Goal: Information Seeking & Learning: Check status

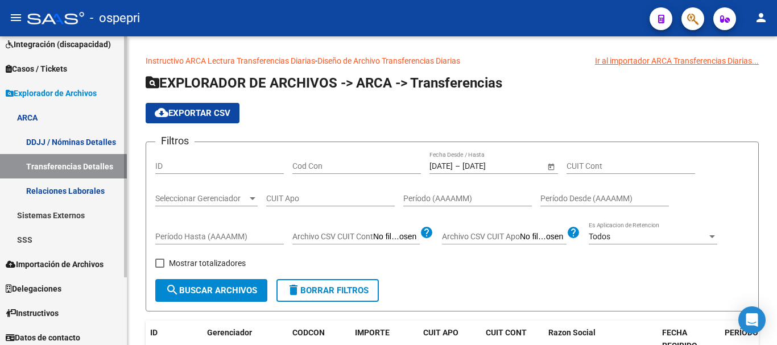
scroll to position [87, 0]
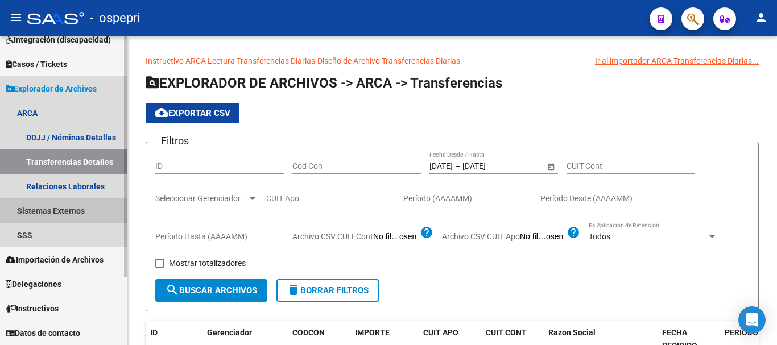
click at [40, 213] on link "Sistemas Externos" at bounding box center [63, 211] width 127 height 24
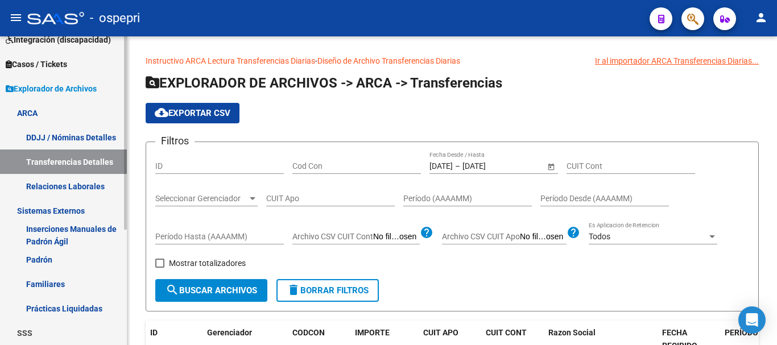
scroll to position [185, 0]
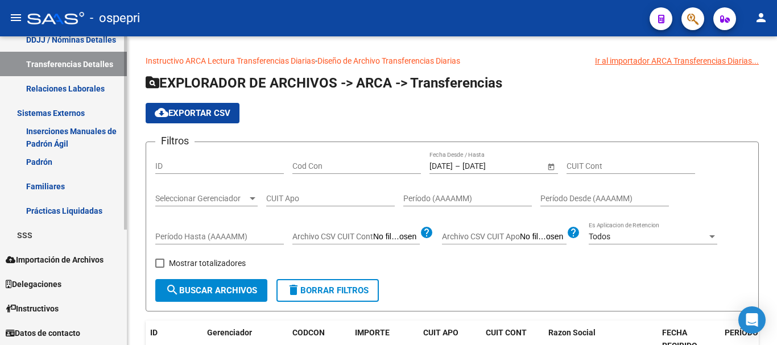
click at [60, 259] on span "Importación de Archivos" at bounding box center [55, 260] width 98 height 13
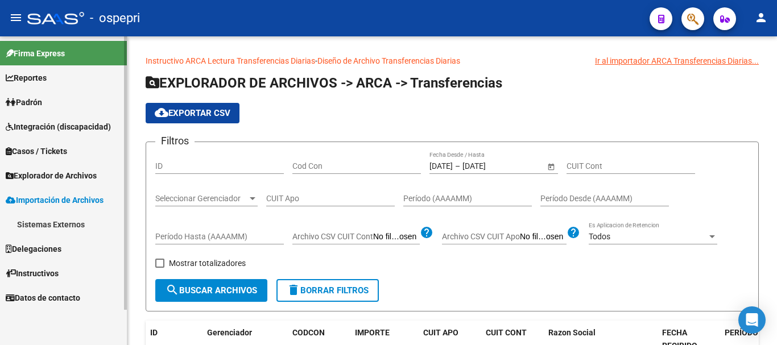
scroll to position [0, 0]
click at [56, 228] on link "Sistemas Externos" at bounding box center [63, 224] width 127 height 24
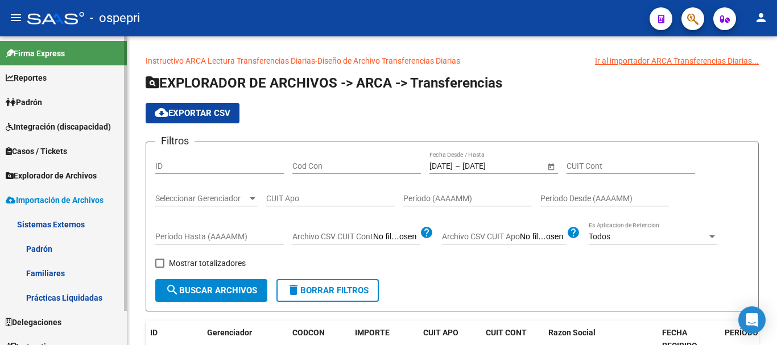
click at [45, 254] on link "Padrón" at bounding box center [63, 249] width 127 height 24
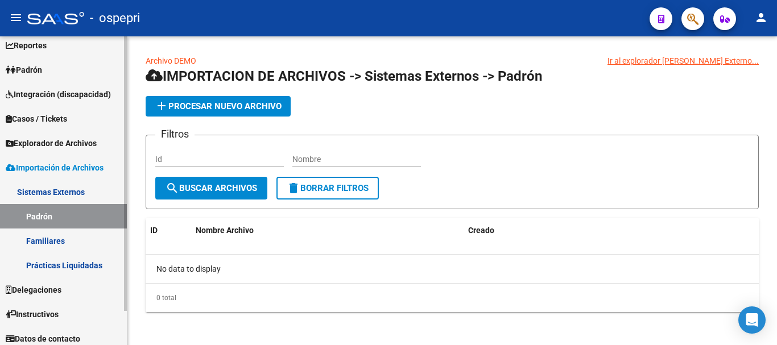
scroll to position [38, 0]
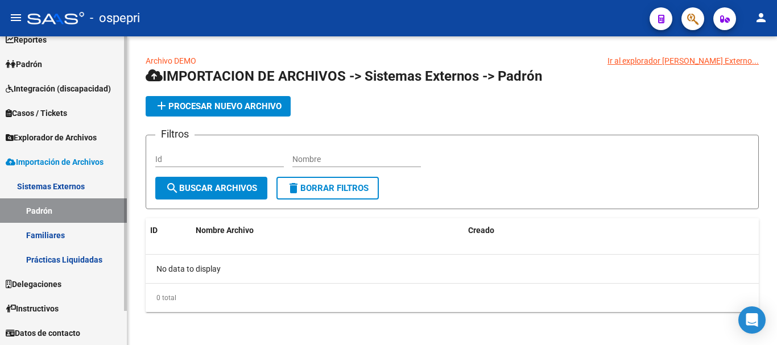
click at [61, 184] on link "Sistemas Externos" at bounding box center [63, 186] width 127 height 24
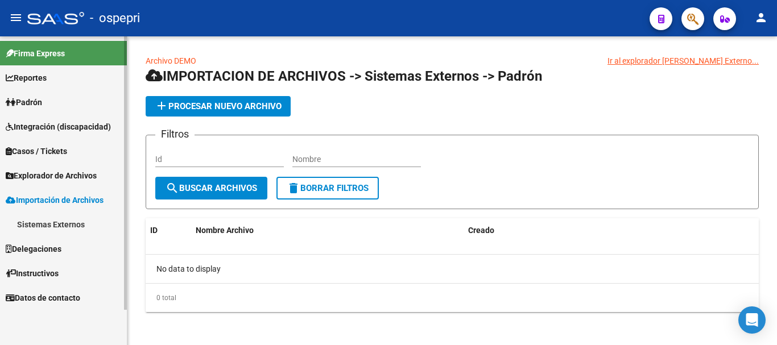
scroll to position [0, 0]
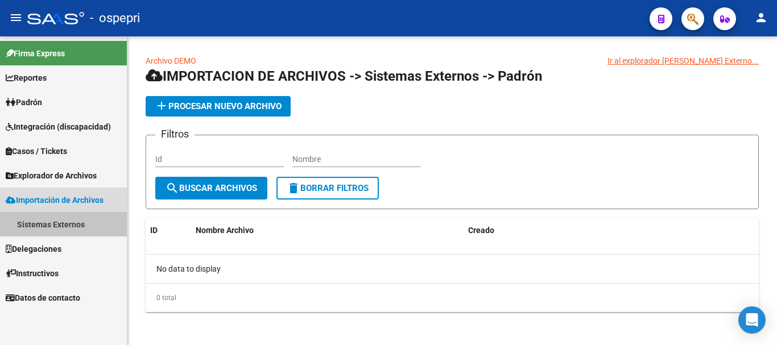
click at [80, 228] on link "Sistemas Externos" at bounding box center [63, 224] width 127 height 24
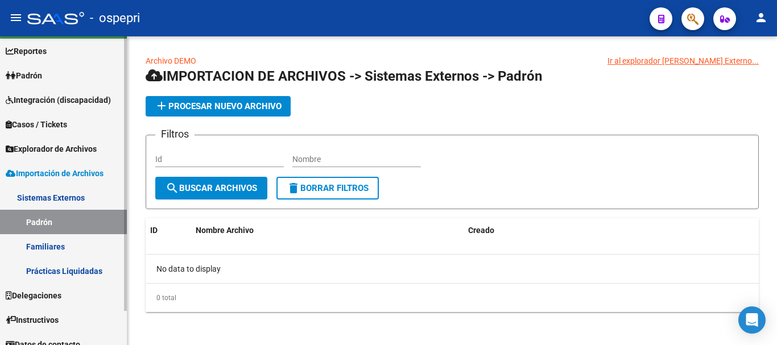
scroll to position [38, 0]
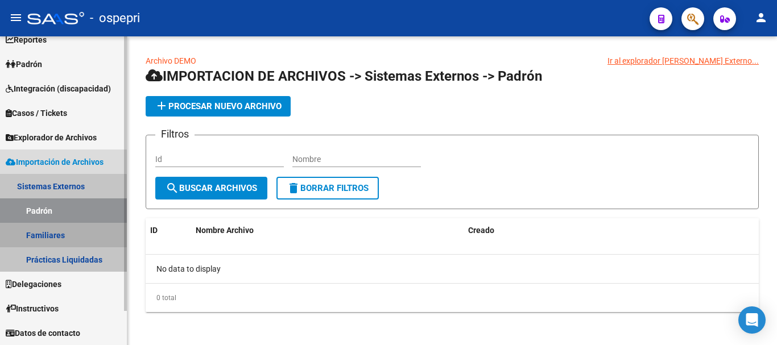
click at [58, 237] on link "Familiares" at bounding box center [63, 235] width 127 height 24
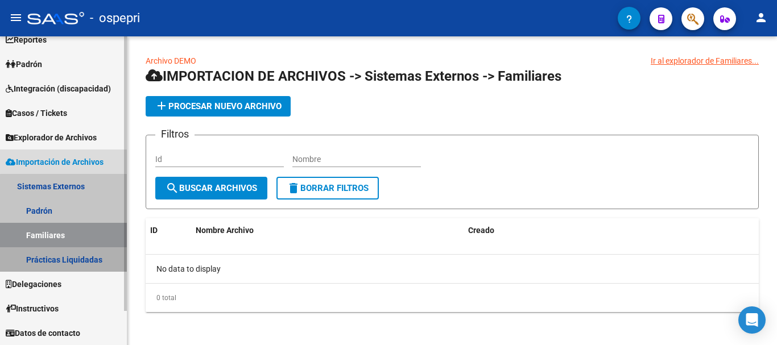
click at [65, 262] on link "Prácticas Liquidadas" at bounding box center [63, 260] width 127 height 24
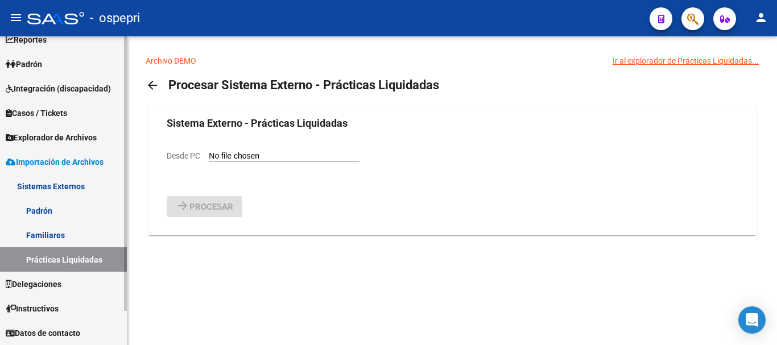
click at [39, 207] on link "Padrón" at bounding box center [63, 211] width 127 height 24
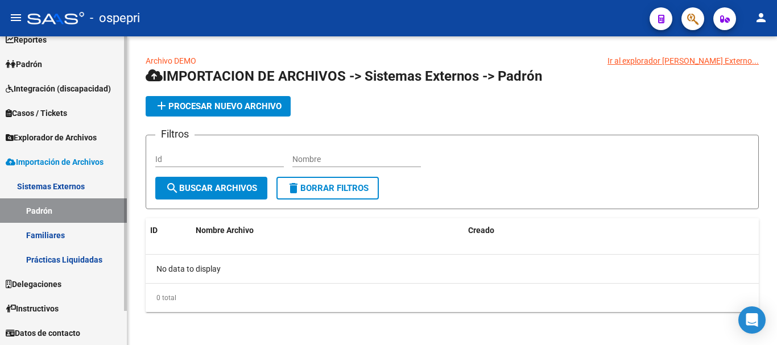
click at [45, 184] on link "Sistemas Externos" at bounding box center [63, 186] width 127 height 24
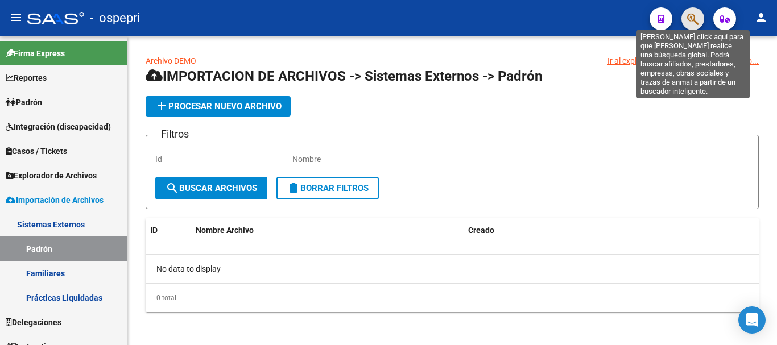
click at [693, 17] on icon "button" at bounding box center [692, 19] width 11 height 13
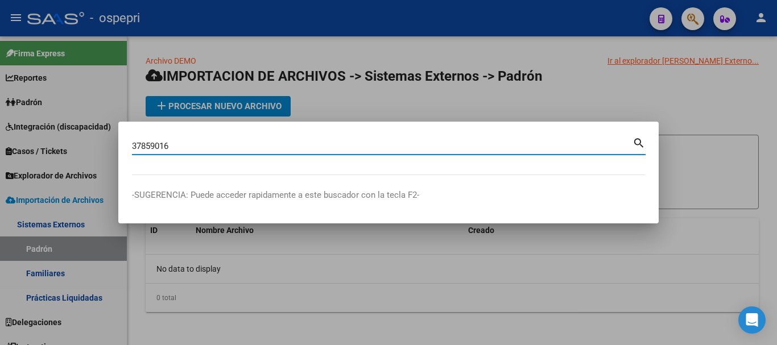
type input "37859016"
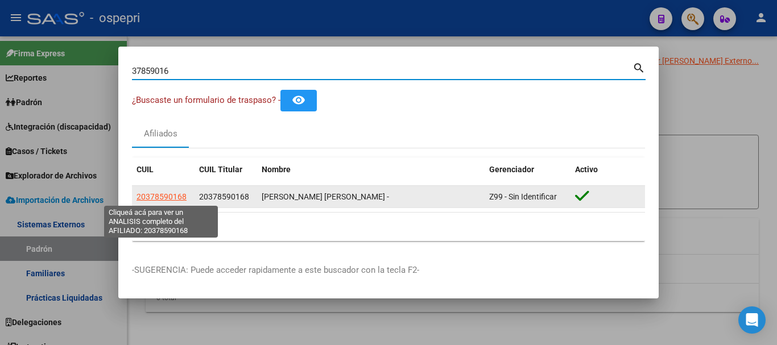
click at [153, 198] on span "20378590168" at bounding box center [162, 196] width 50 height 9
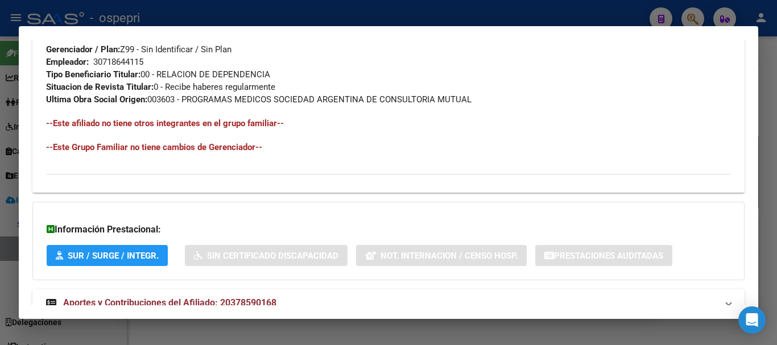
scroll to position [611, 0]
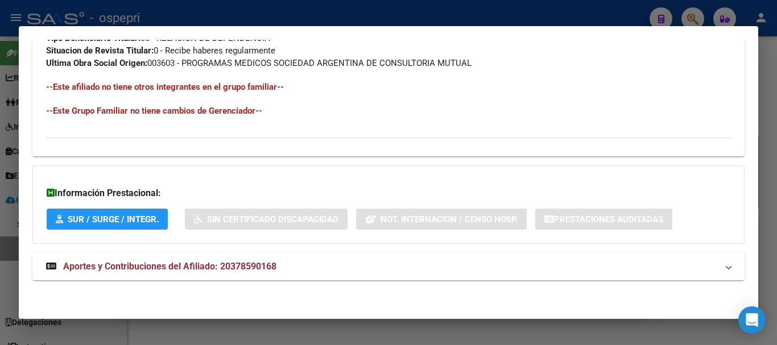
click at [176, 268] on span "Aportes y Contribuciones del Afiliado: 20378590168" at bounding box center [169, 266] width 213 height 11
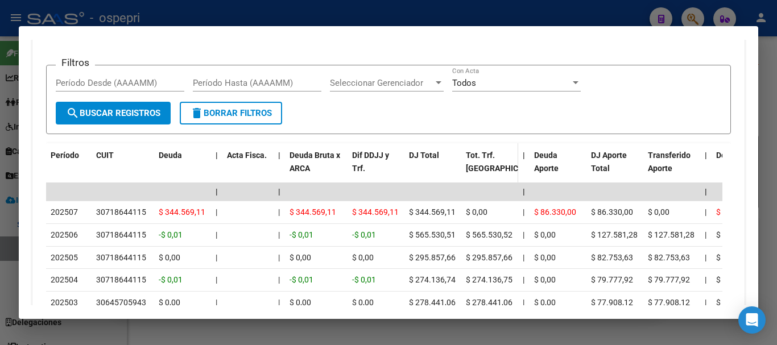
scroll to position [838, 0]
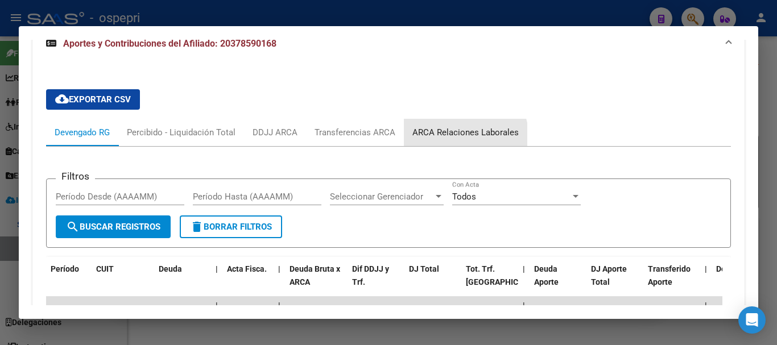
click at [458, 138] on div "ARCA Relaciones Laborales" at bounding box center [466, 132] width 106 height 13
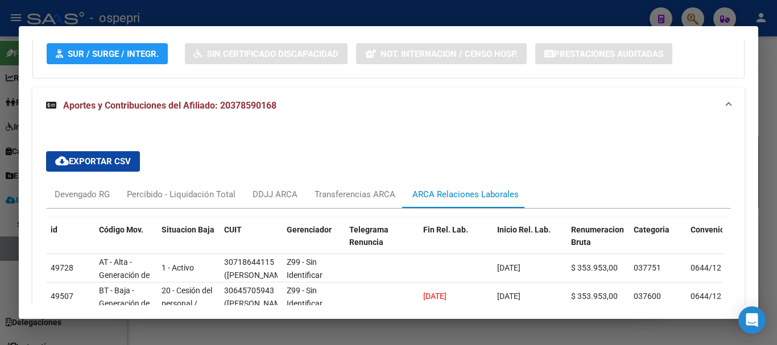
scroll to position [932, 0]
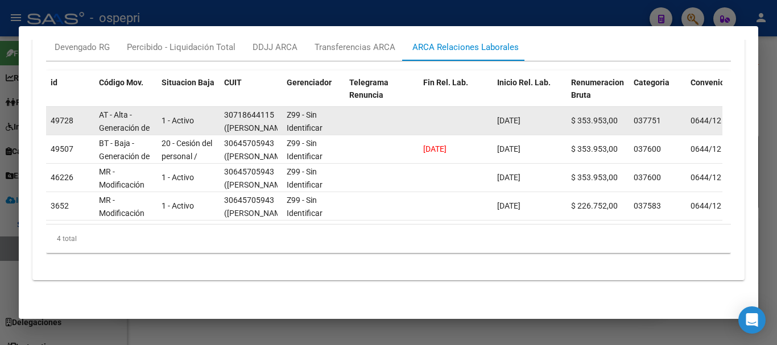
drag, startPoint x: 541, startPoint y: 109, endPoint x: 500, endPoint y: 106, distance: 41.1
click at [500, 114] on div "[DATE]" at bounding box center [529, 120] width 65 height 13
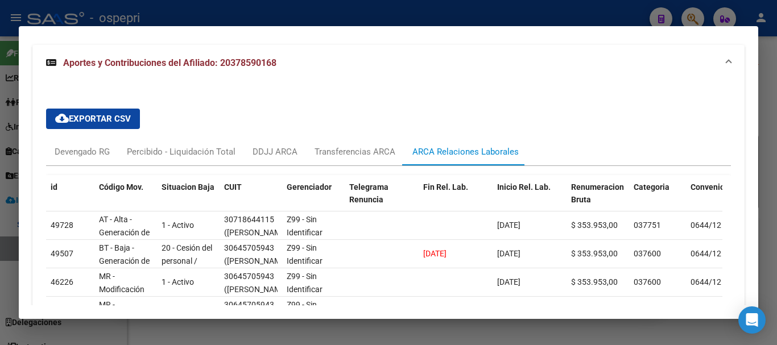
scroll to position [818, 0]
click at [633, 15] on div at bounding box center [388, 172] width 777 height 345
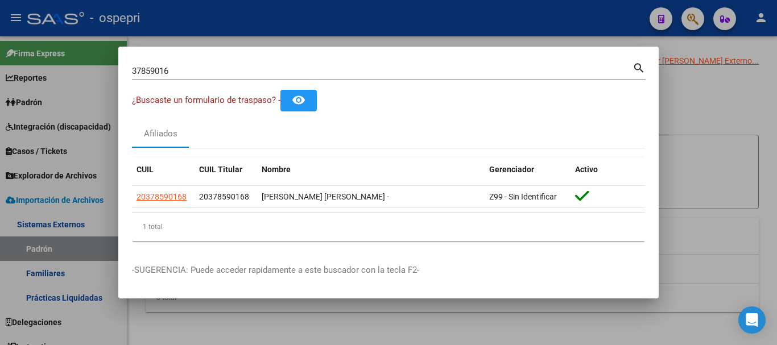
click at [691, 16] on div at bounding box center [388, 172] width 777 height 345
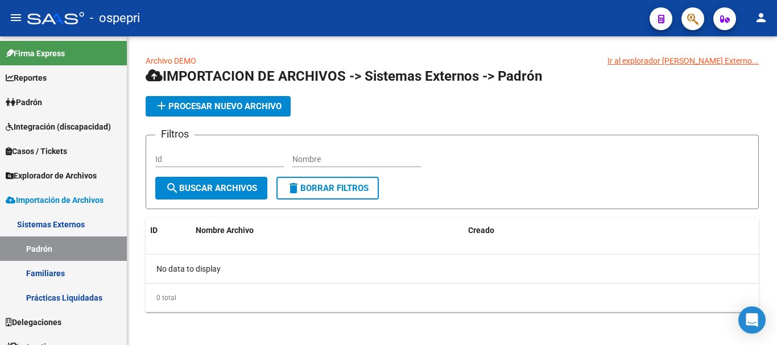
click at [691, 17] on icon "button" at bounding box center [692, 19] width 11 height 13
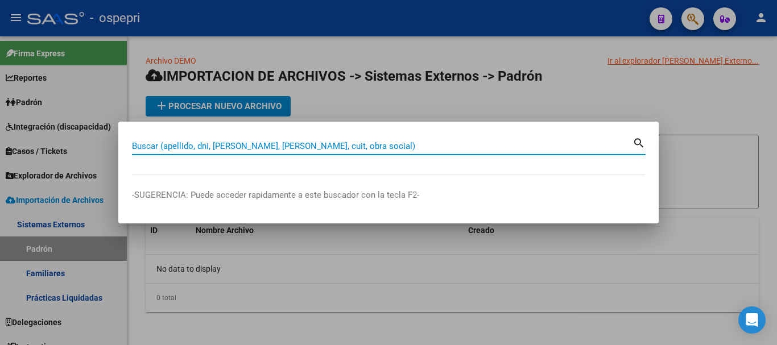
paste input "40840552"
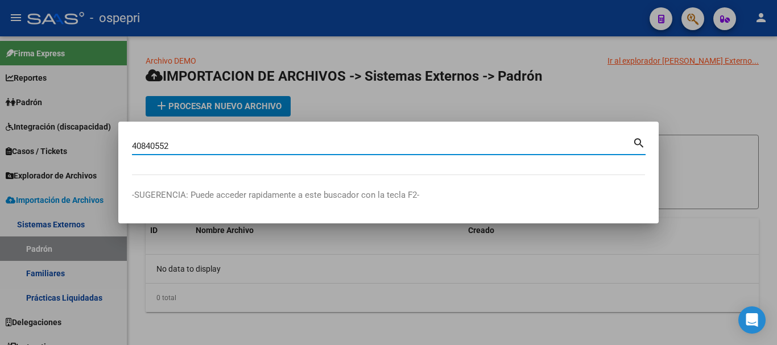
type input "40840552"
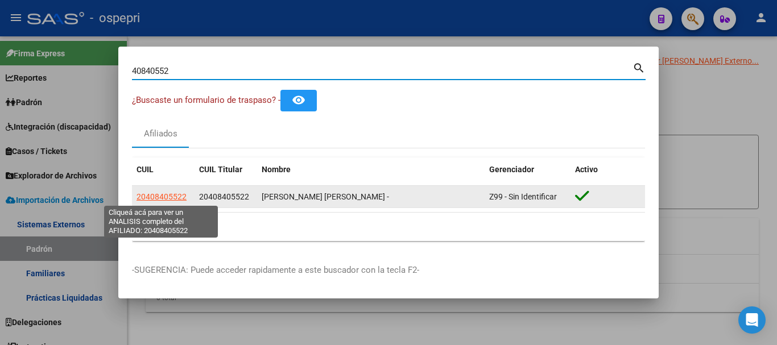
click at [158, 193] on span "20408405522" at bounding box center [162, 196] width 50 height 9
type textarea "20408405522"
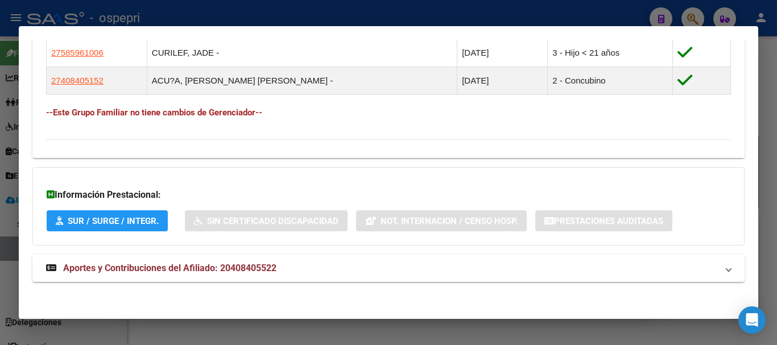
scroll to position [694, 0]
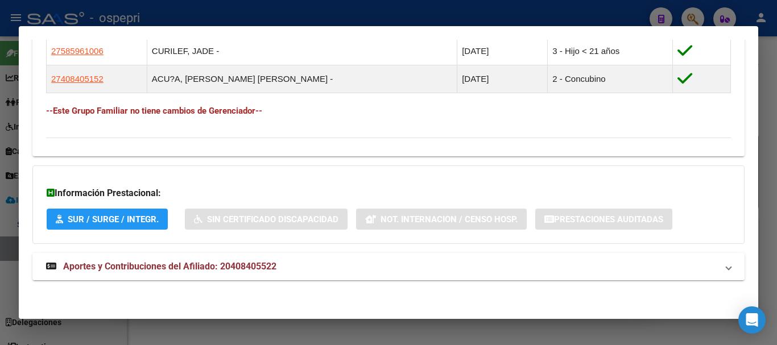
click at [238, 273] on strong "Aportes y Contribuciones del Afiliado: 20408405522" at bounding box center [161, 267] width 230 height 14
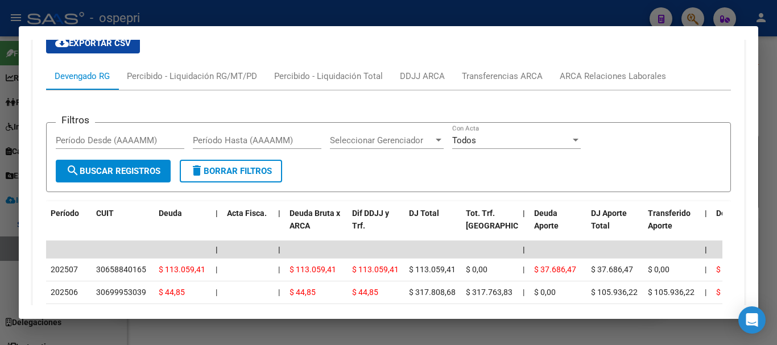
scroll to position [941, 0]
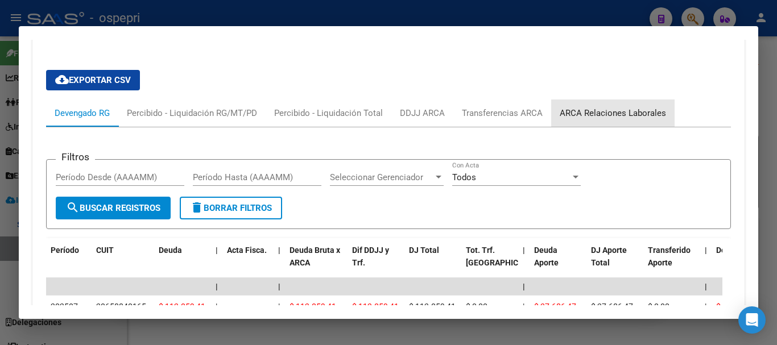
click at [635, 107] on div "ARCA Relaciones Laborales" at bounding box center [613, 113] width 106 height 13
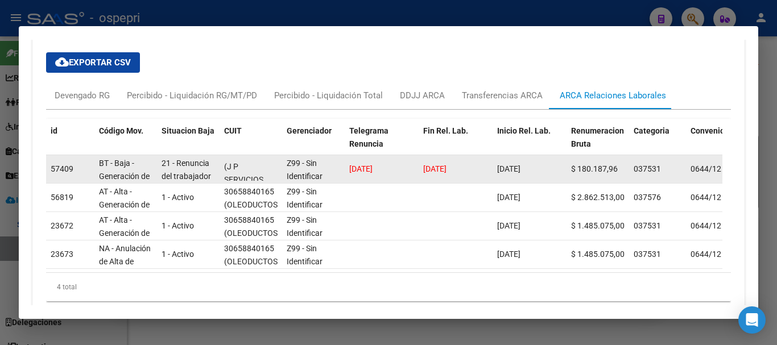
scroll to position [0, 0]
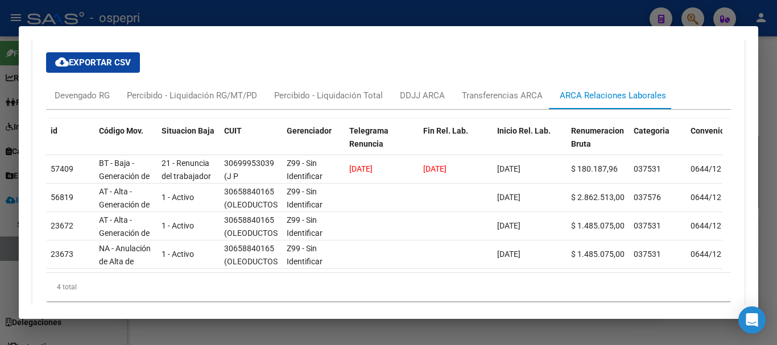
click at [605, 17] on div at bounding box center [388, 172] width 777 height 345
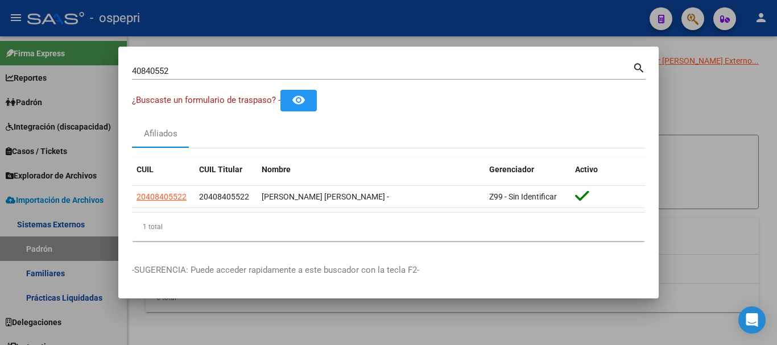
click at [689, 19] on div at bounding box center [388, 172] width 777 height 345
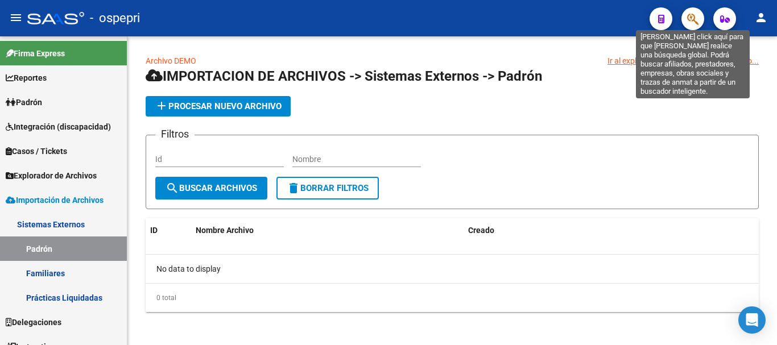
click at [695, 22] on icon "button" at bounding box center [692, 19] width 11 height 13
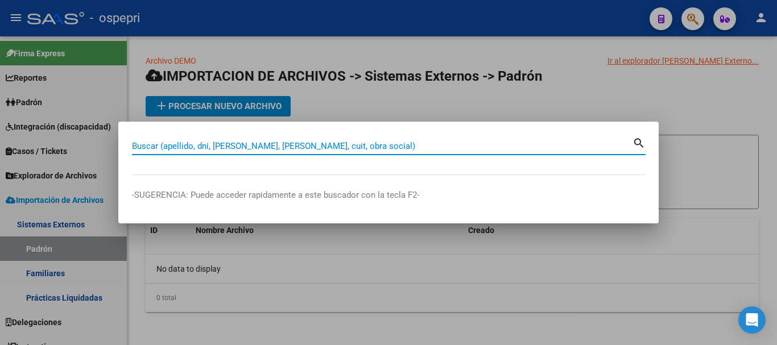
paste input "27002961"
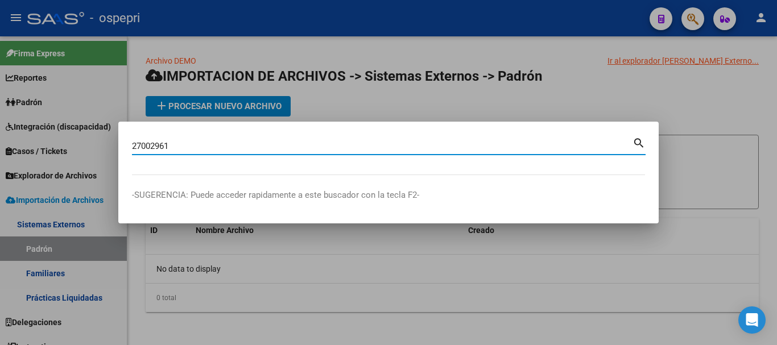
type input "27002961"
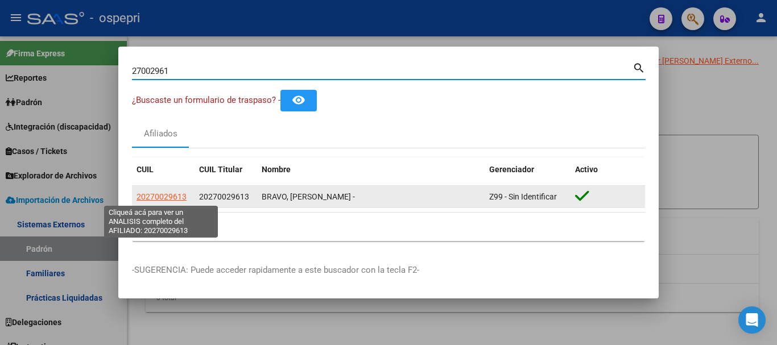
click at [179, 197] on span "20270029613" at bounding box center [162, 196] width 50 height 9
type textarea "20270029613"
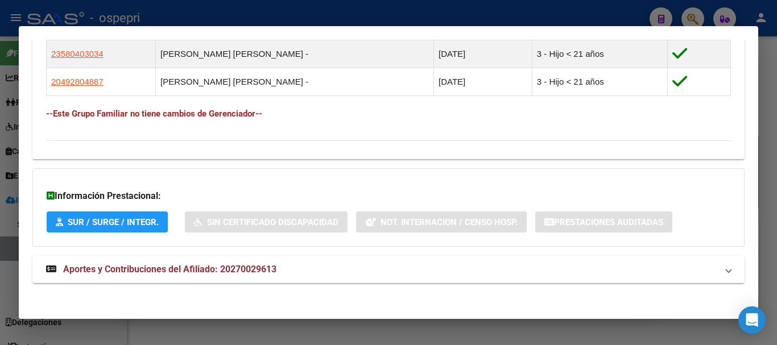
scroll to position [666, 0]
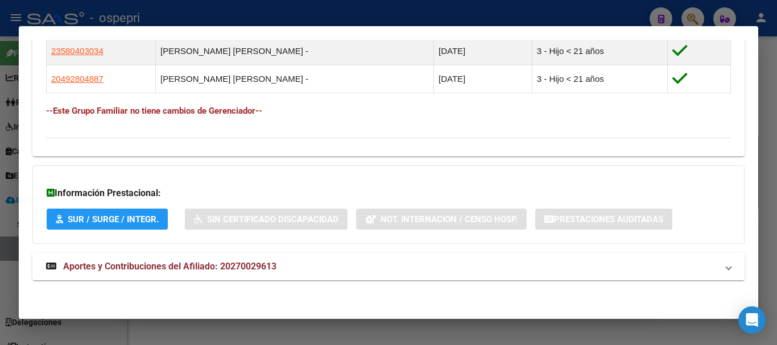
click at [257, 266] on span "Aportes y Contribuciones del Afiliado: 20270029613" at bounding box center [169, 266] width 213 height 11
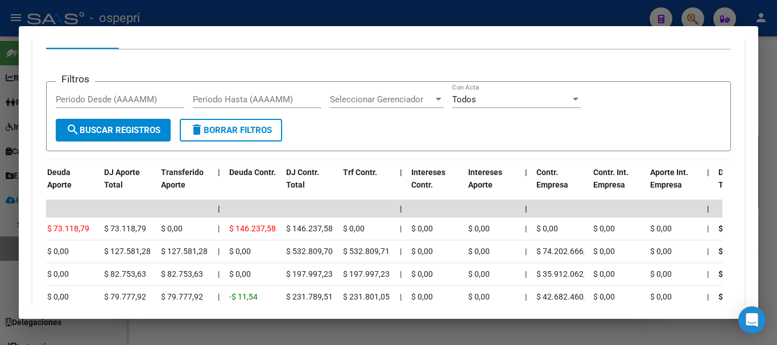
scroll to position [894, 0]
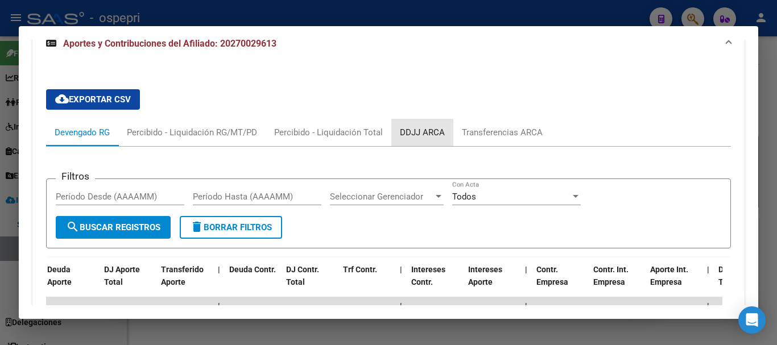
click at [418, 136] on div "DDJJ ARCA" at bounding box center [422, 132] width 45 height 13
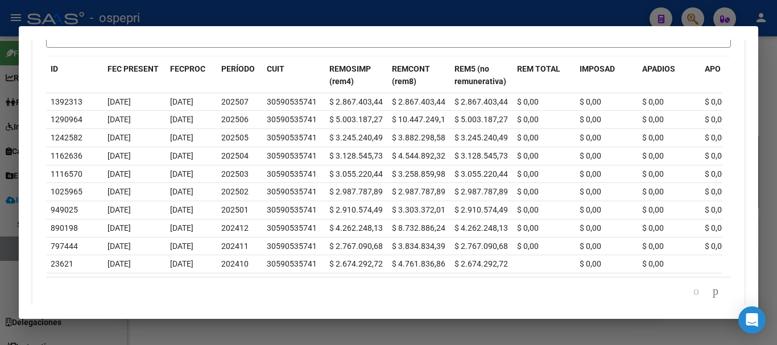
scroll to position [0, 25]
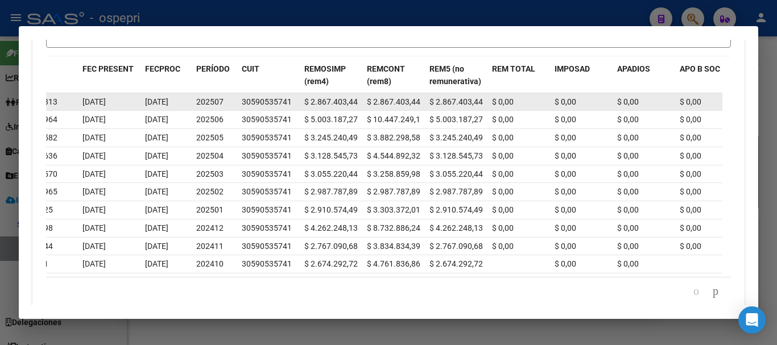
click at [257, 105] on div "30590535741" at bounding box center [267, 102] width 50 height 13
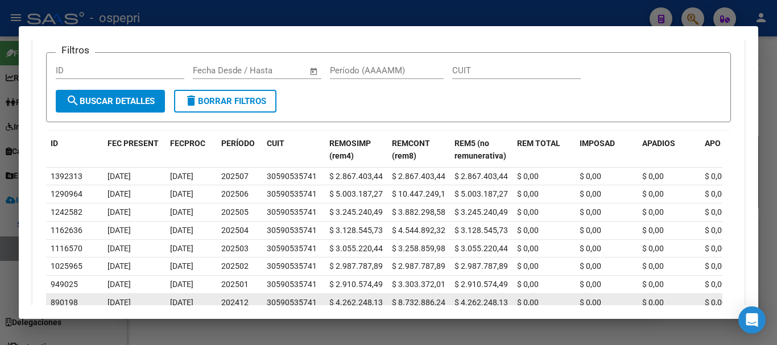
scroll to position [956, 0]
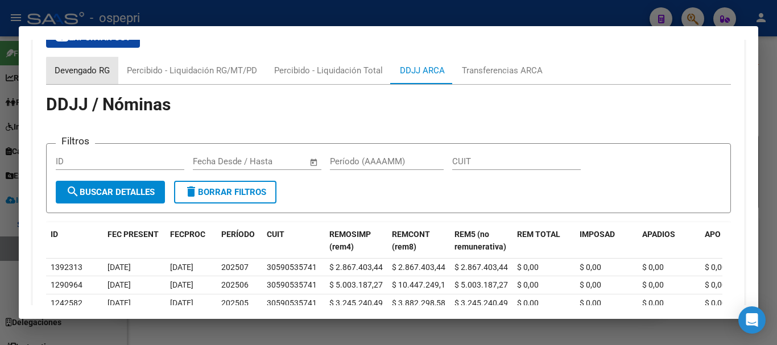
click at [106, 72] on div "Devengado RG" at bounding box center [82, 70] width 55 height 13
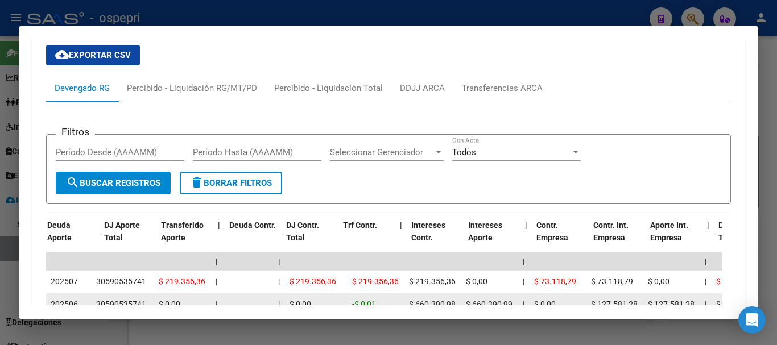
scroll to position [938, 0]
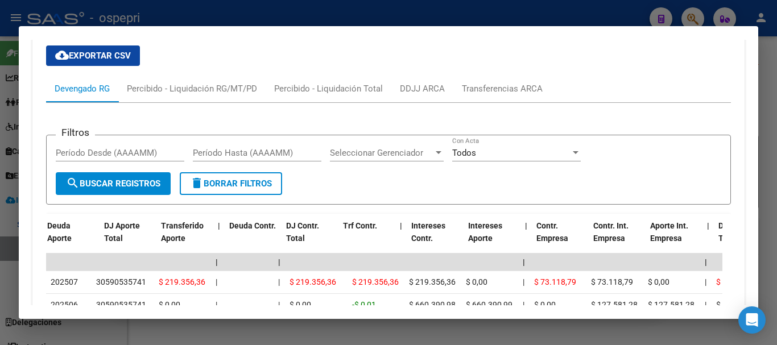
click at [611, 11] on div at bounding box center [388, 172] width 777 height 345
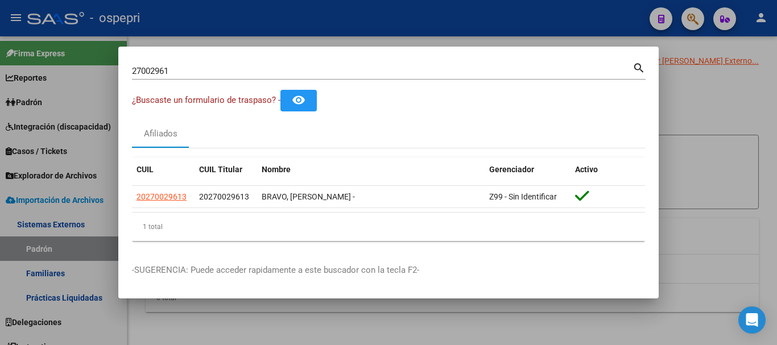
click at [691, 13] on div at bounding box center [388, 172] width 777 height 345
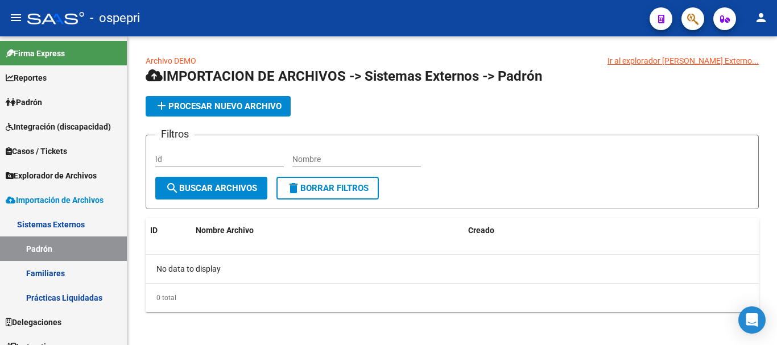
click at [696, 26] on span "button" at bounding box center [692, 18] width 11 height 23
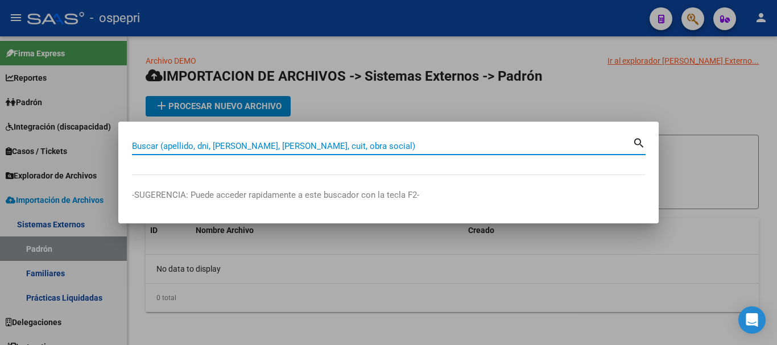
paste input "41241860"
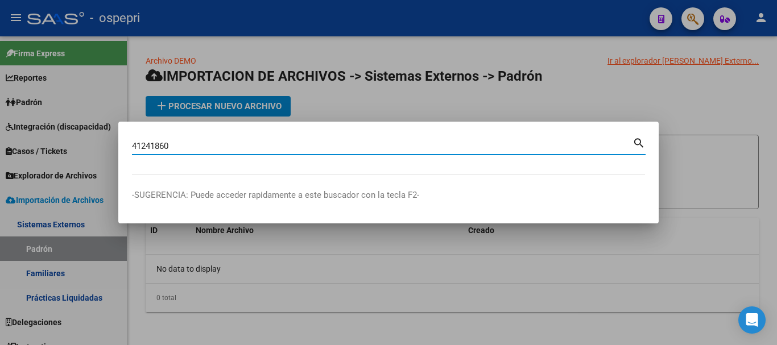
type input "41241860"
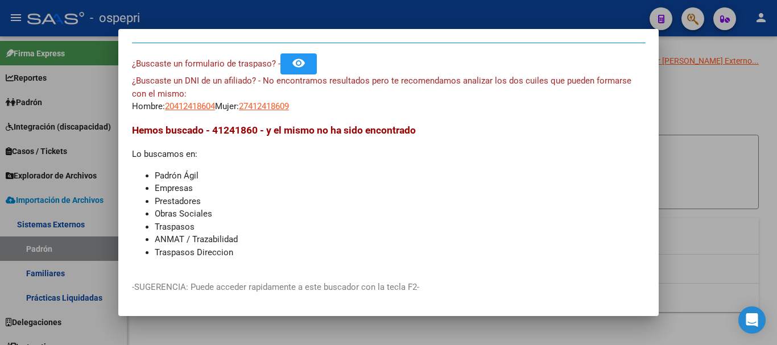
scroll to position [29, 0]
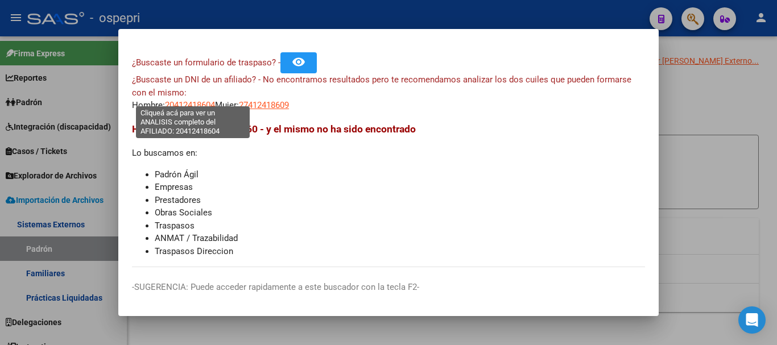
click at [193, 100] on span "20412418604" at bounding box center [190, 105] width 50 height 10
type textarea "20412418604"
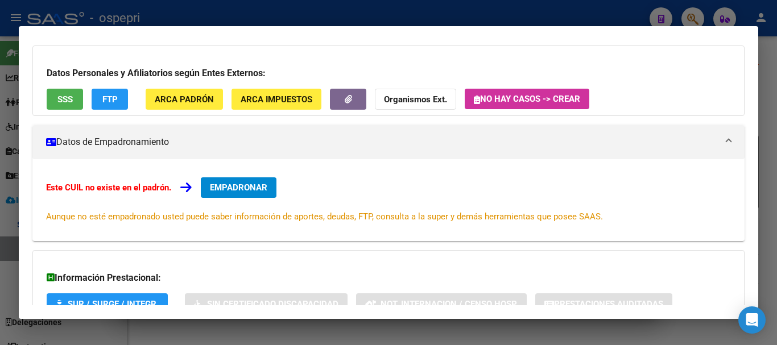
scroll to position [157, 0]
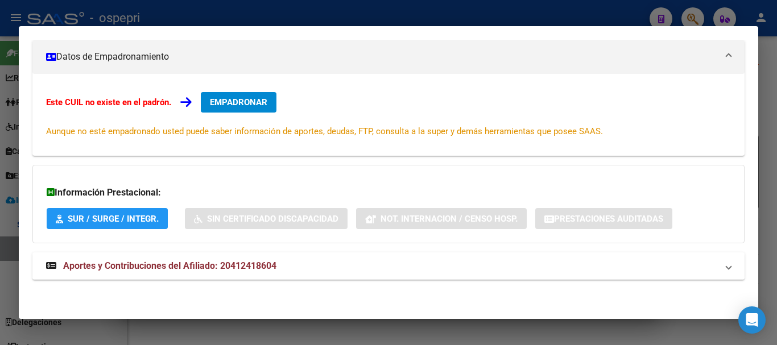
click at [219, 266] on span "Aportes y Contribuciones del Afiliado: 20412418604" at bounding box center [169, 266] width 213 height 11
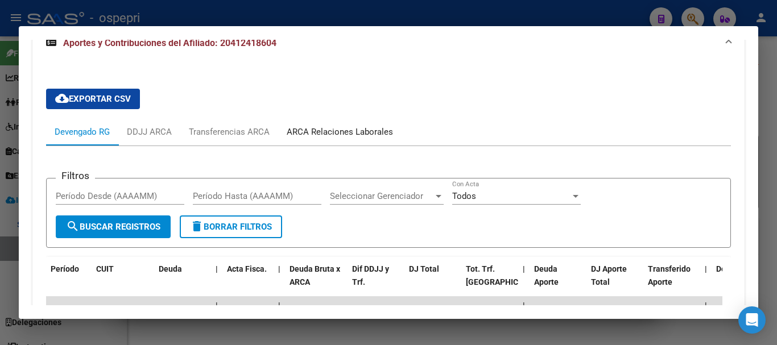
click at [359, 130] on div "ARCA Relaciones Laborales" at bounding box center [340, 132] width 106 height 13
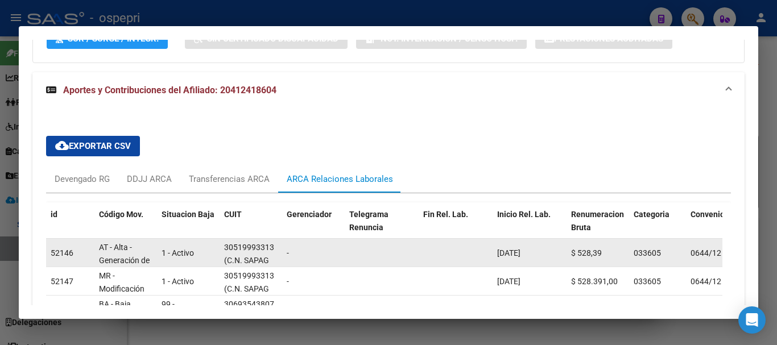
scroll to position [385, 0]
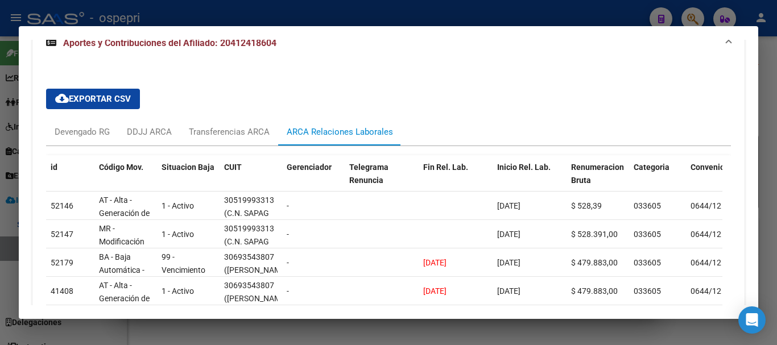
click at [616, 12] on div at bounding box center [388, 172] width 777 height 345
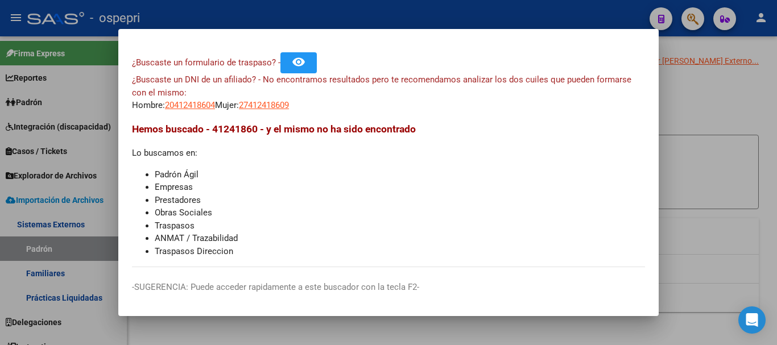
click at [684, 19] on div at bounding box center [388, 172] width 777 height 345
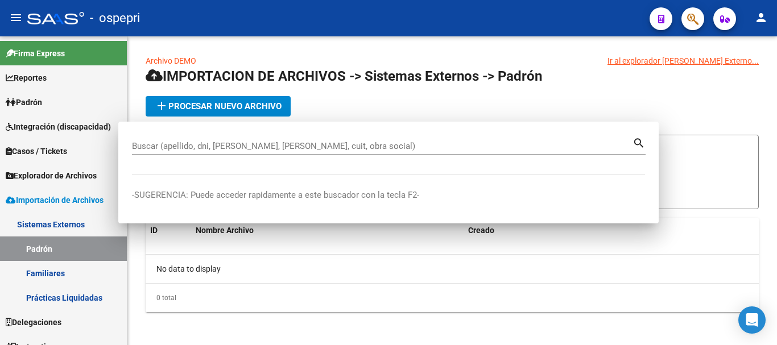
scroll to position [0, 0]
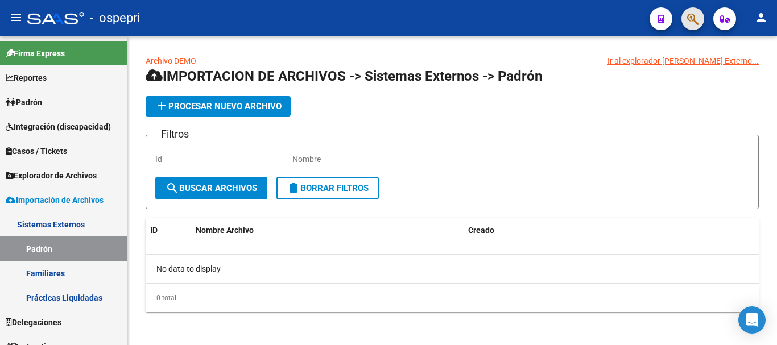
click at [684, 19] on button "button" at bounding box center [693, 18] width 23 height 23
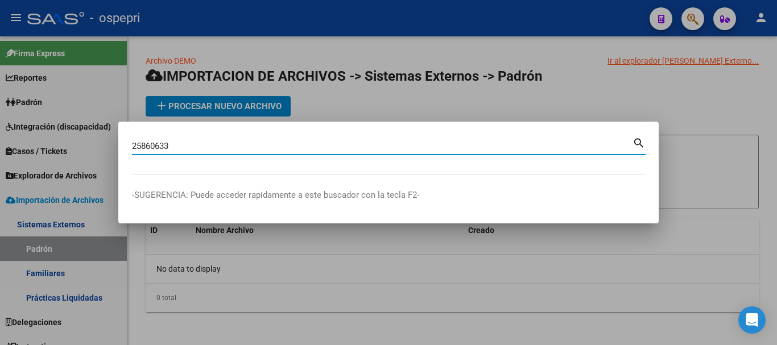
type input "25860633"
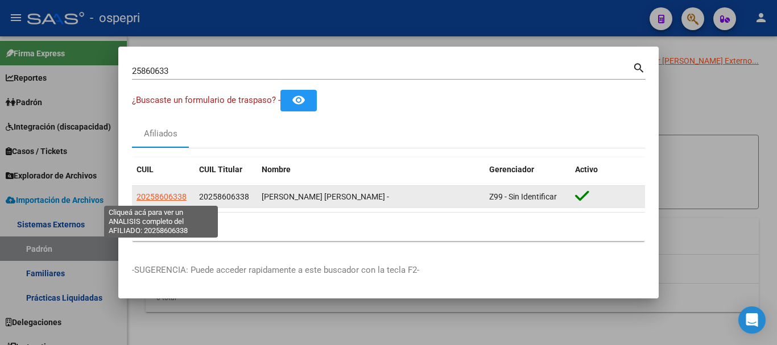
click at [172, 194] on span "20258606338" at bounding box center [162, 196] width 50 height 9
type textarea "20258606338"
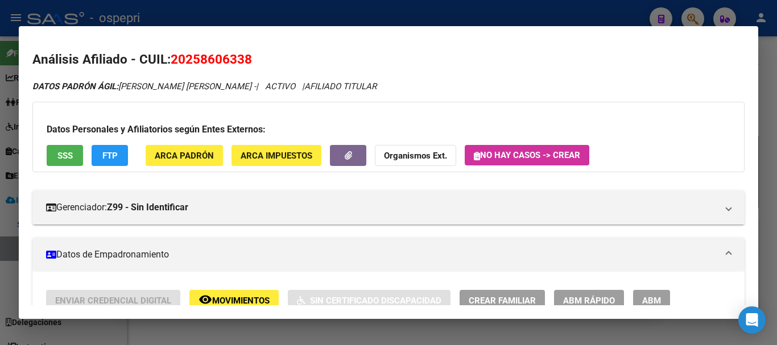
drag, startPoint x: 255, startPoint y: 55, endPoint x: 168, endPoint y: 51, distance: 87.2
click at [168, 51] on h2 "Análisis Afiliado - CUIL: 20258606338" at bounding box center [388, 59] width 712 height 19
copy h2 "20258606338"
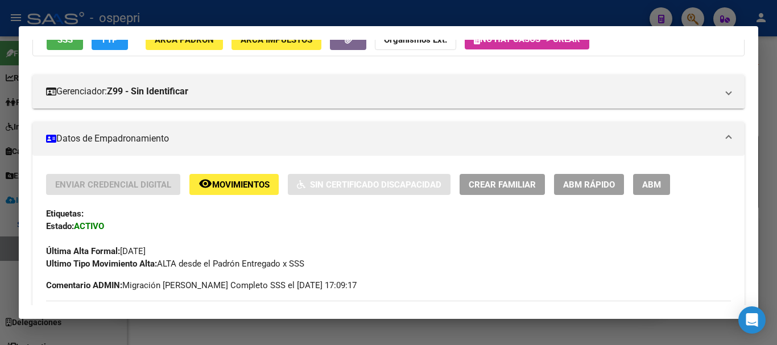
scroll to position [114, 0]
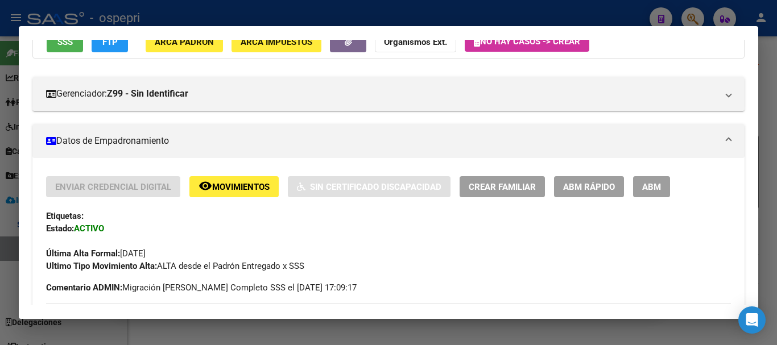
click at [228, 187] on span "Movimientos" at bounding box center [240, 187] width 57 height 10
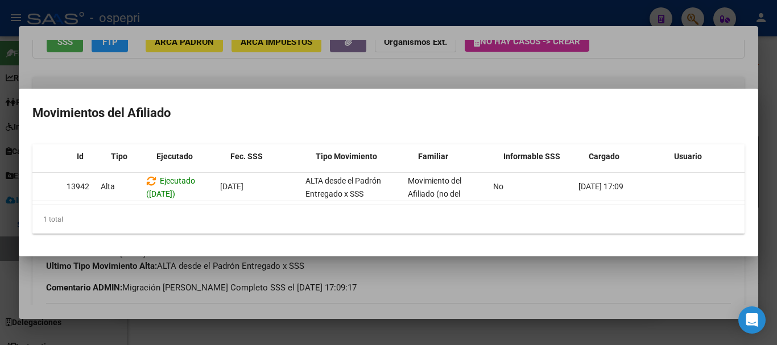
scroll to position [0, 0]
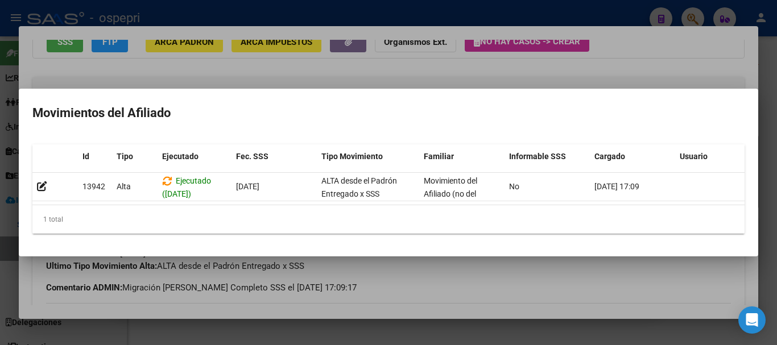
click at [568, 59] on div at bounding box center [388, 172] width 777 height 345
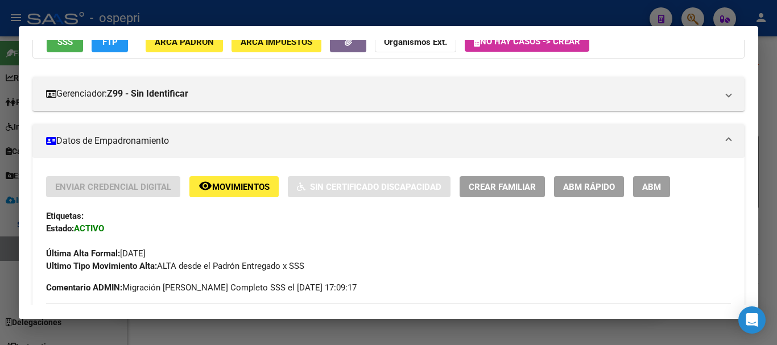
click at [613, 8] on div at bounding box center [388, 172] width 777 height 345
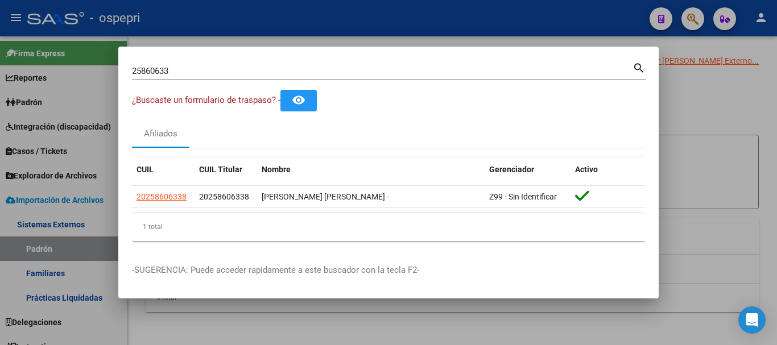
click at [690, 16] on div at bounding box center [388, 172] width 777 height 345
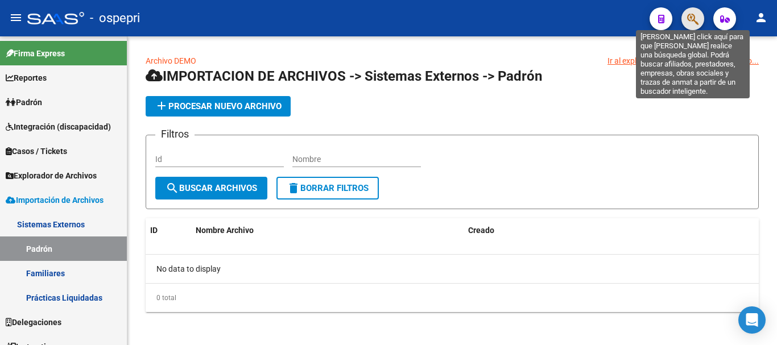
click at [689, 17] on icon "button" at bounding box center [692, 19] width 11 height 13
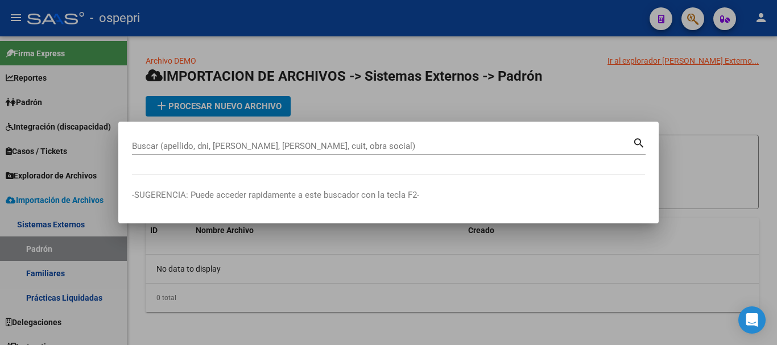
click at [209, 143] on input "Buscar (apellido, dni, [PERSON_NAME], [PERSON_NAME], cuit, obra social)" at bounding box center [382, 146] width 501 height 10
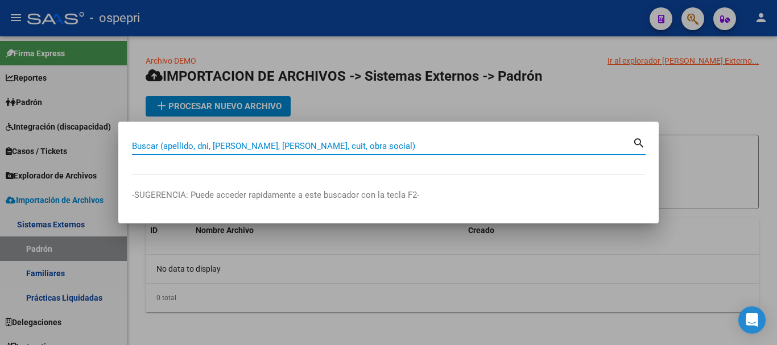
paste input "37172809"
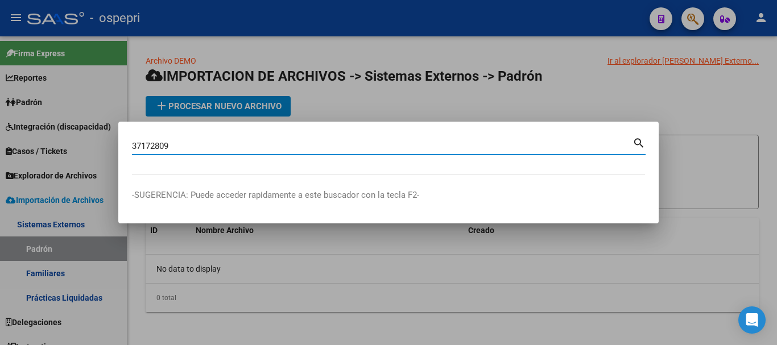
drag, startPoint x: 211, startPoint y: 147, endPoint x: 291, endPoint y: 165, distance: 82.3
click at [278, 163] on div "37172809 Buscar (apellido, dni, cuil, [PERSON_NAME], cuit, obra social) search" at bounding box center [389, 150] width 514 height 30
type input "37172809"
click at [636, 142] on mat-icon "search" at bounding box center [639, 142] width 13 height 14
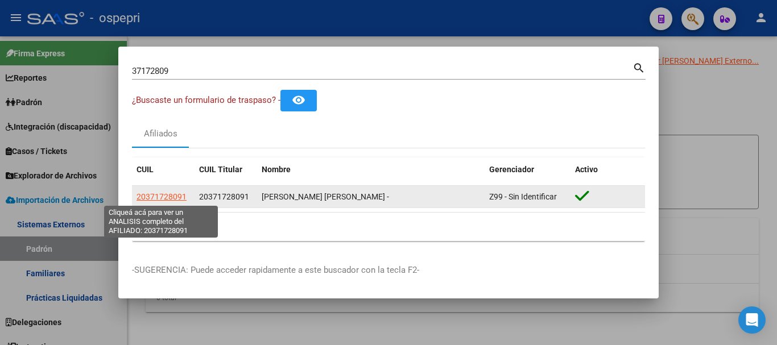
click at [169, 197] on span "20371728091" at bounding box center [162, 196] width 50 height 9
type textarea "20371728091"
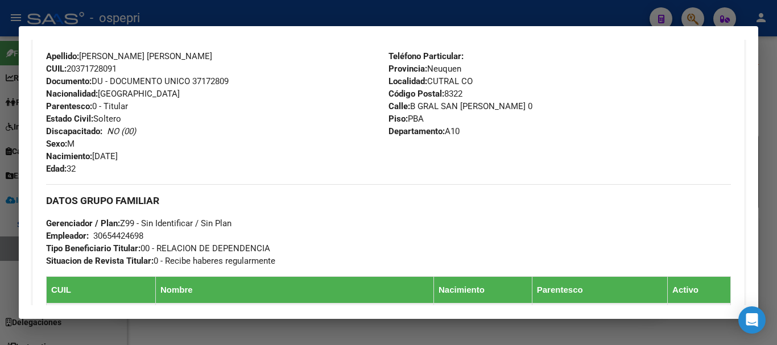
scroll to position [666, 0]
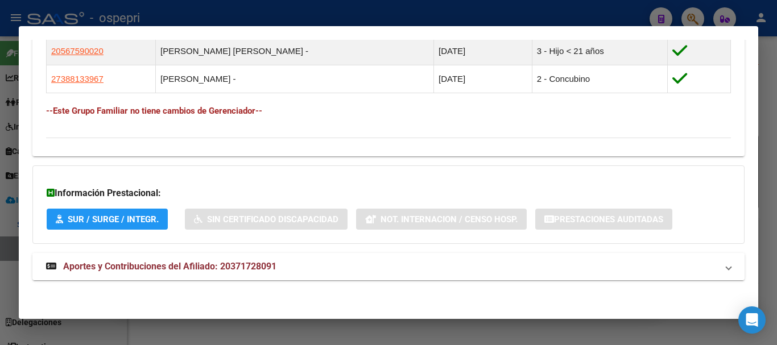
click at [142, 270] on span "Aportes y Contribuciones del Afiliado: 20371728091" at bounding box center [169, 266] width 213 height 11
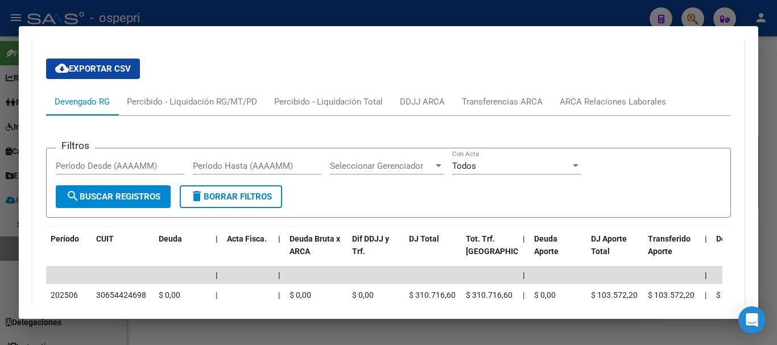
scroll to position [904, 0]
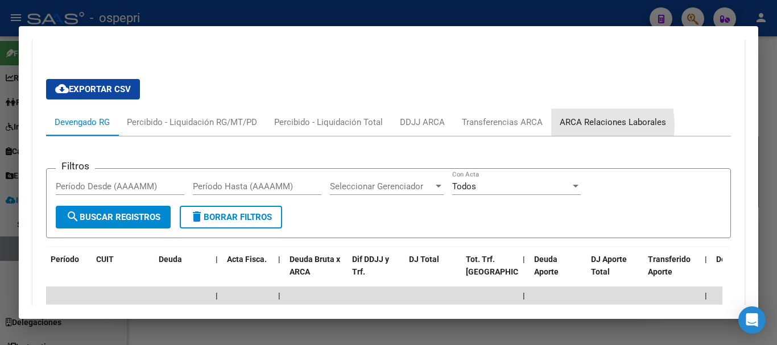
click at [578, 126] on div "ARCA Relaciones Laborales" at bounding box center [613, 122] width 106 height 13
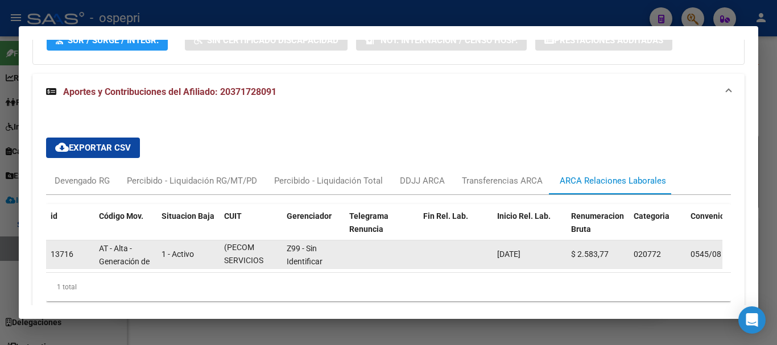
scroll to position [0, 0]
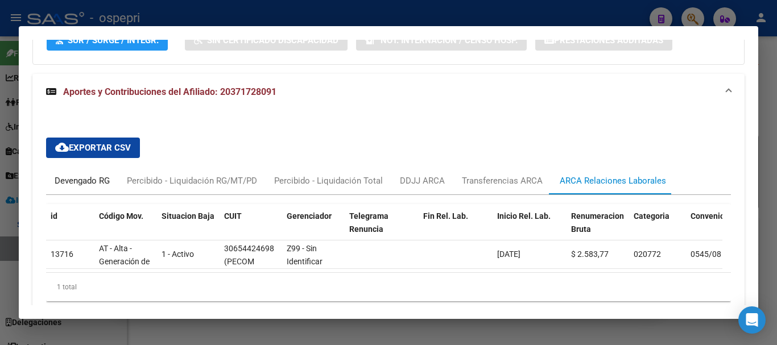
click at [92, 183] on div "Devengado RG" at bounding box center [82, 181] width 55 height 13
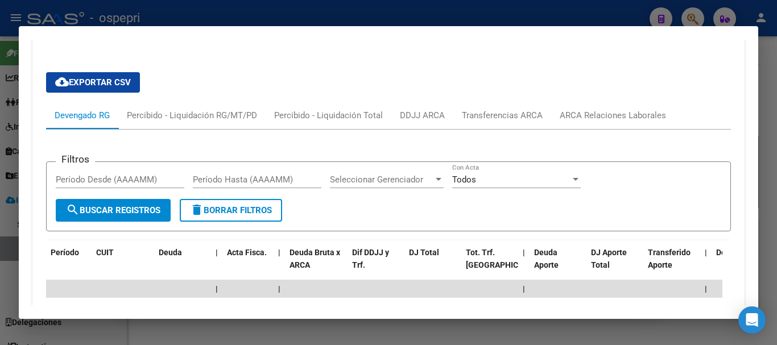
scroll to position [902, 0]
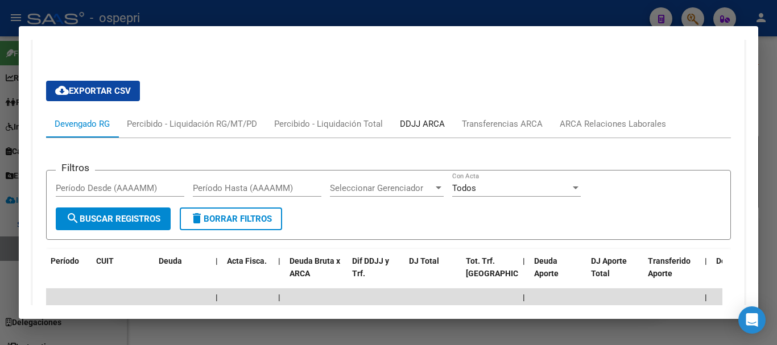
click at [426, 122] on div "DDJJ ARCA" at bounding box center [422, 124] width 45 height 13
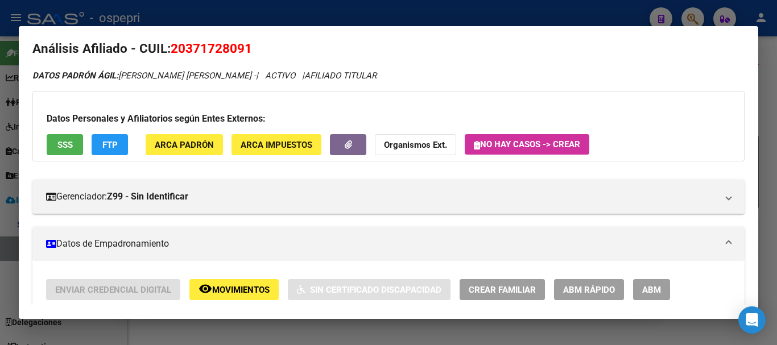
scroll to position [0, 0]
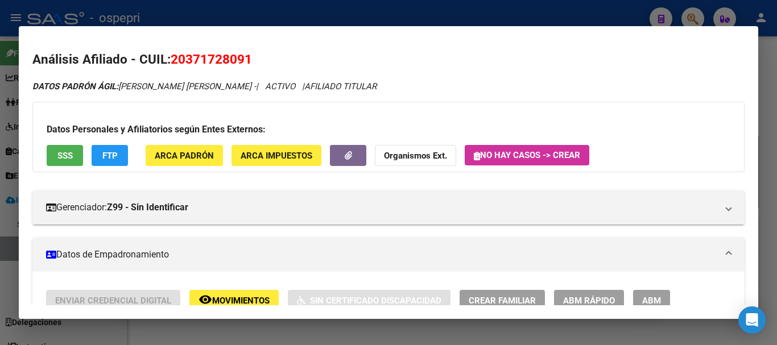
drag, startPoint x: 257, startPoint y: 59, endPoint x: 174, endPoint y: 57, distance: 83.1
click at [174, 57] on h2 "Análisis Afiliado - CUIL: 20371728091" at bounding box center [388, 59] width 712 height 19
drag, startPoint x: 169, startPoint y: 59, endPoint x: 250, endPoint y: 46, distance: 81.9
click at [250, 46] on mat-dialog-content "Análisis Afiliado - CUIL: 20371728091 DATOS [PERSON_NAME] ÁGIL: [PERSON_NAME] […" at bounding box center [389, 173] width 740 height 266
drag, startPoint x: 261, startPoint y: 55, endPoint x: 172, endPoint y: 66, distance: 90.0
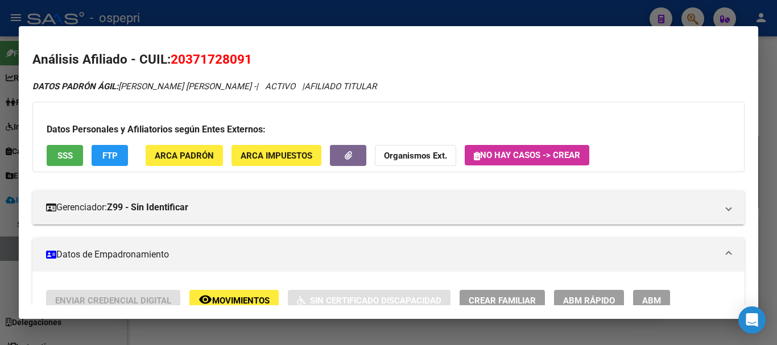
click at [170, 66] on h2 "Análisis Afiliado - CUIL: 20371728091" at bounding box center [388, 59] width 712 height 19
copy span "20371728091"
click at [402, 160] on strong "Organismos Ext." at bounding box center [415, 156] width 63 height 10
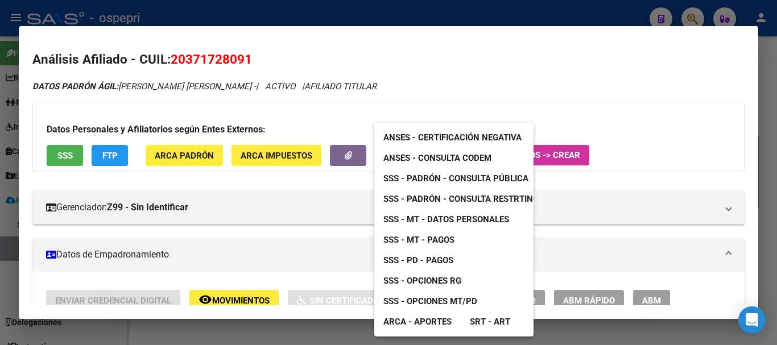
click at [430, 320] on span "ARCA - Aportes" at bounding box center [418, 322] width 68 height 10
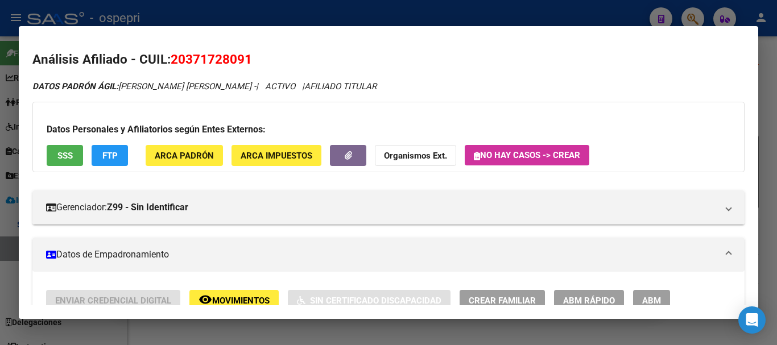
click at [420, 49] on mat-dialog-content "Análisis Afiliado - CUIL: 20371728091 DATOS [PERSON_NAME] ÁGIL: [PERSON_NAME] […" at bounding box center [389, 173] width 740 height 266
click at [487, 53] on h2 "Análisis Afiliado - CUIL: 20371728091" at bounding box center [388, 59] width 712 height 19
click at [481, 15] on div at bounding box center [388, 172] width 777 height 345
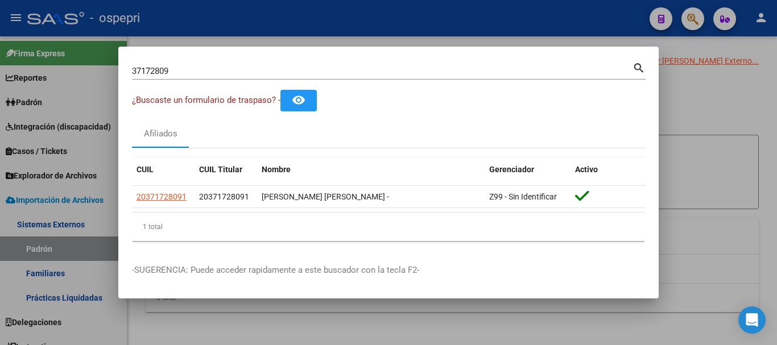
click at [708, 98] on div at bounding box center [388, 172] width 777 height 345
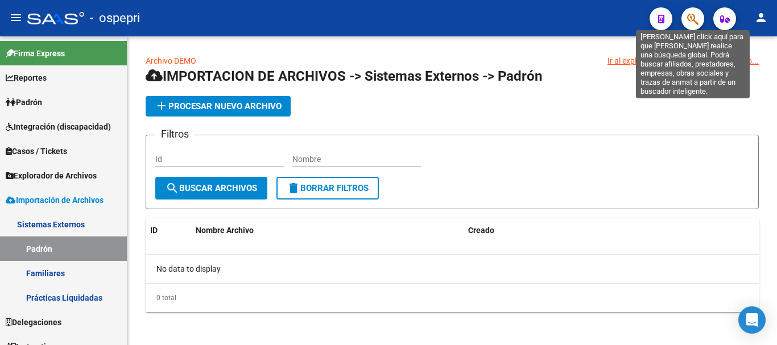
click at [692, 19] on icon "button" at bounding box center [692, 19] width 11 height 13
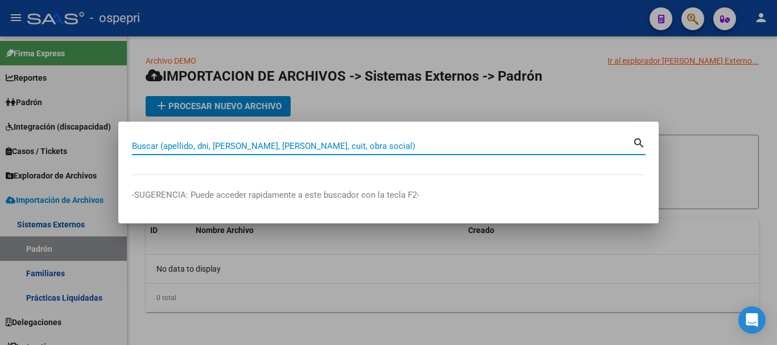
click at [33, 103] on div at bounding box center [388, 172] width 777 height 345
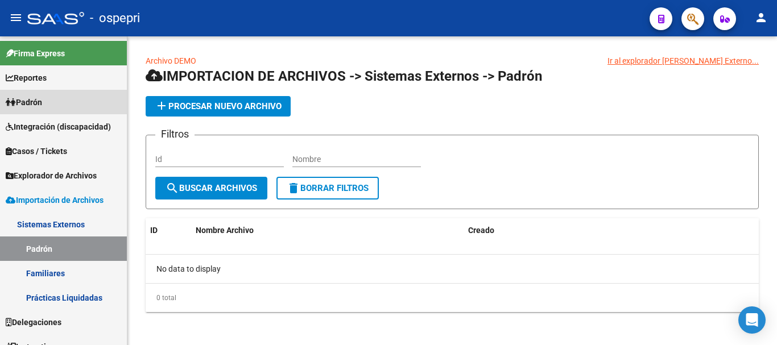
click at [33, 103] on span "Padrón" at bounding box center [24, 102] width 36 height 13
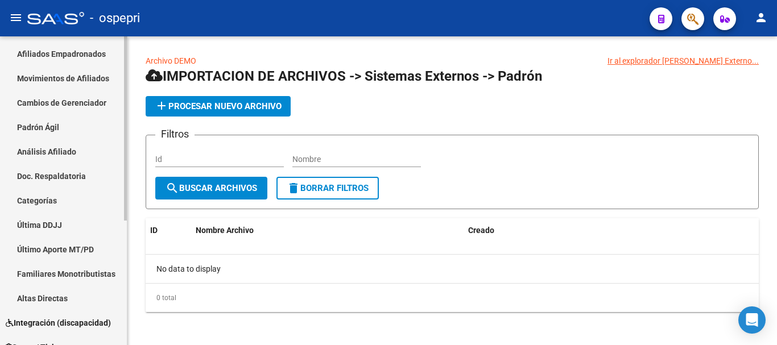
scroll to position [57, 0]
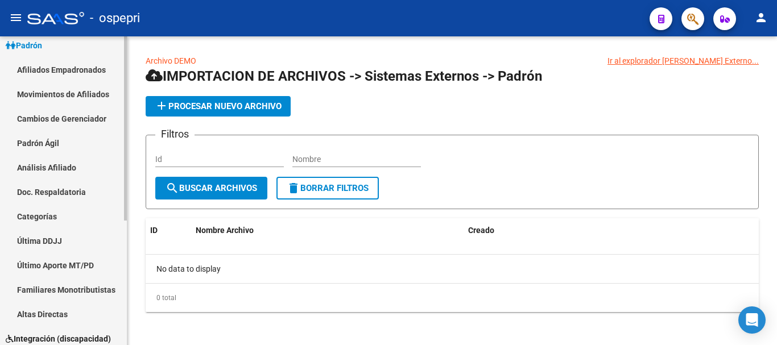
click at [55, 162] on link "Análisis Afiliado" at bounding box center [63, 167] width 127 height 24
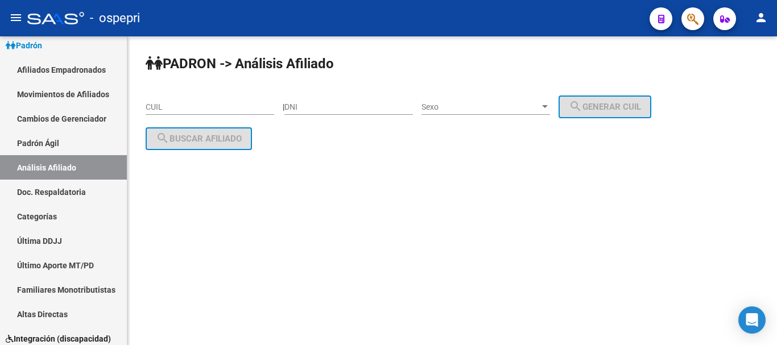
click at [355, 106] on input "DNI" at bounding box center [349, 107] width 129 height 10
click at [196, 108] on input "CUIL" at bounding box center [210, 107] width 129 height 10
paste input "20-37172809-1"
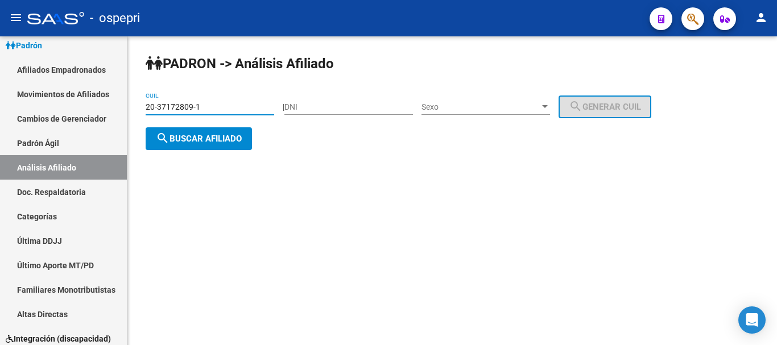
type input "20-37172809-1"
click at [207, 101] on div "20-37172809-1 CUIL" at bounding box center [210, 103] width 129 height 23
click at [534, 99] on div "Sexo Sexo" at bounding box center [486, 103] width 129 height 23
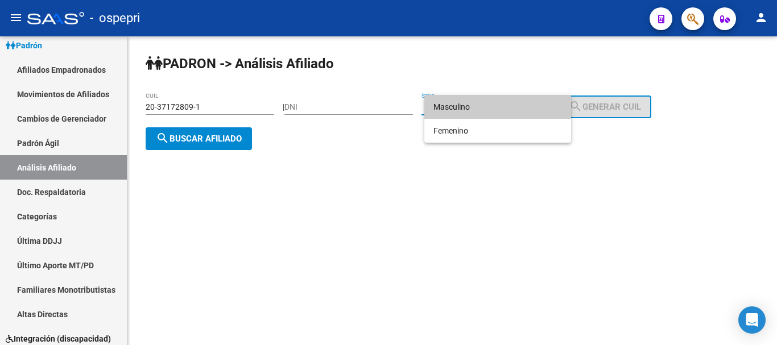
click at [530, 105] on span "Masculino" at bounding box center [498, 107] width 129 height 24
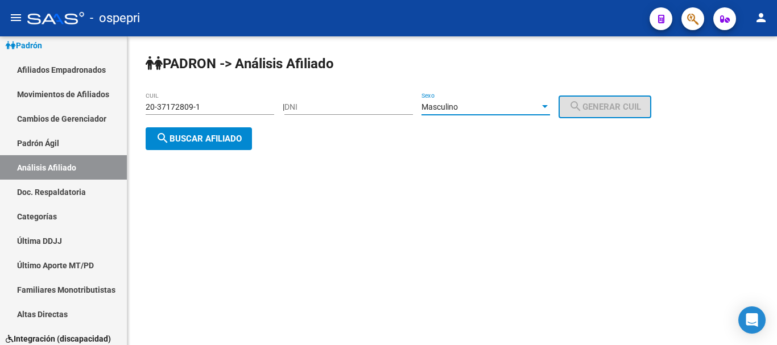
click at [233, 142] on span "search Buscar afiliado" at bounding box center [199, 139] width 86 height 10
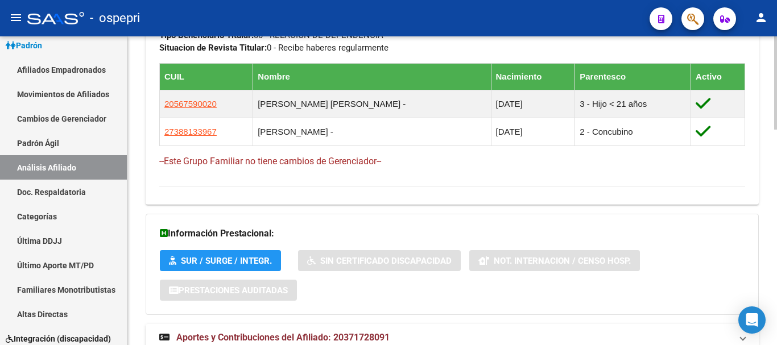
scroll to position [712, 0]
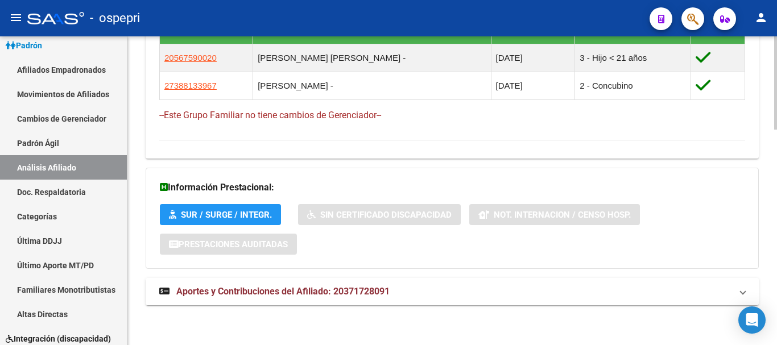
click at [370, 289] on span "Aportes y Contribuciones del Afiliado: 20371728091" at bounding box center [282, 291] width 213 height 11
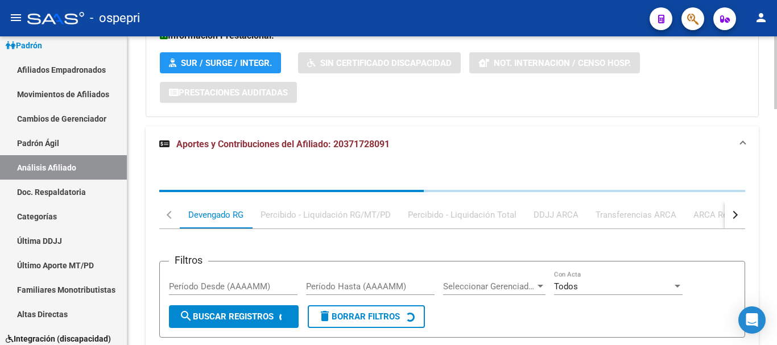
scroll to position [997, 0]
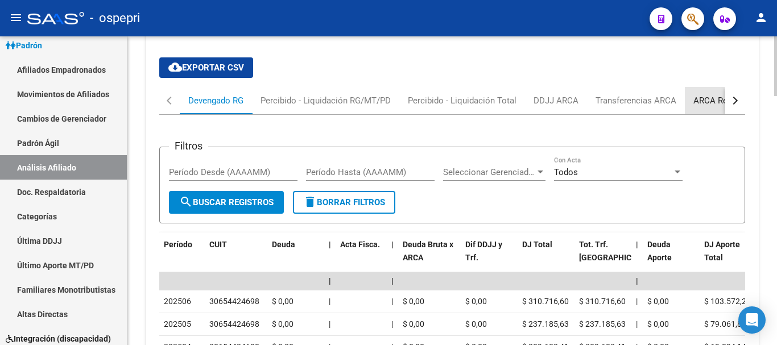
click at [707, 101] on div "ARCA Relaciones Laborales" at bounding box center [747, 100] width 106 height 13
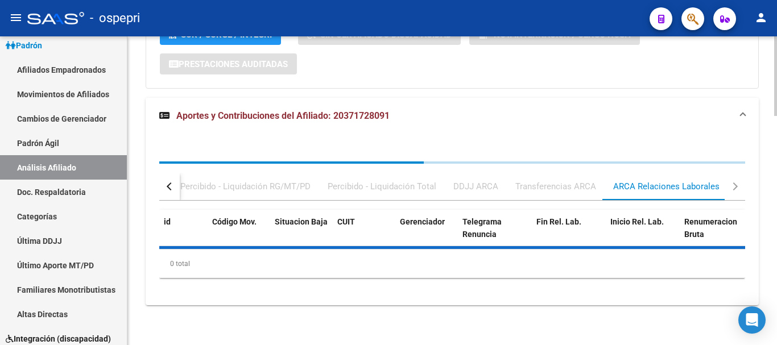
scroll to position [945, 0]
